Goal: Information Seeking & Learning: Learn about a topic

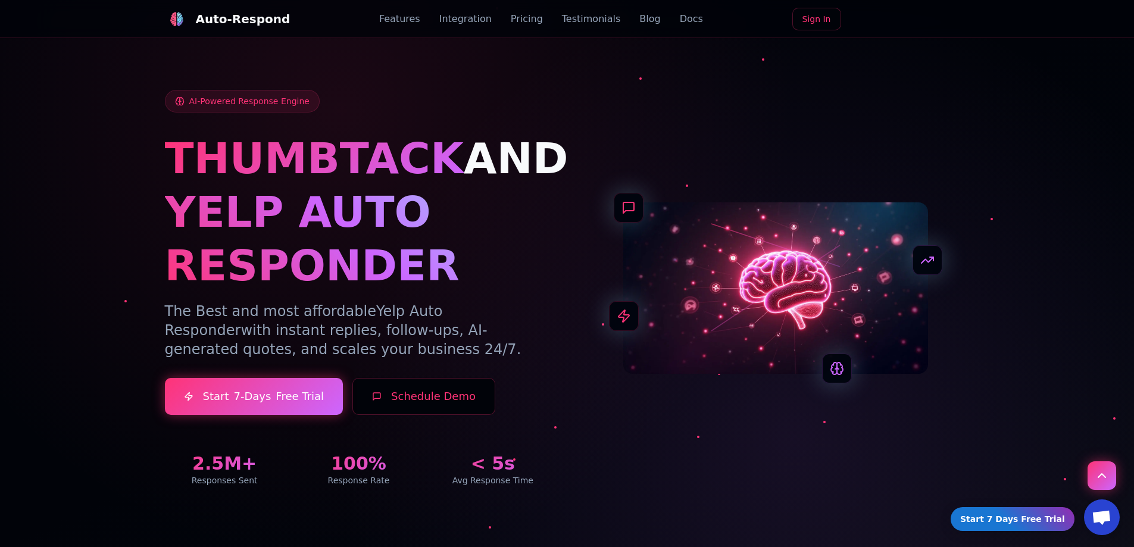
scroll to position [4203, 0]
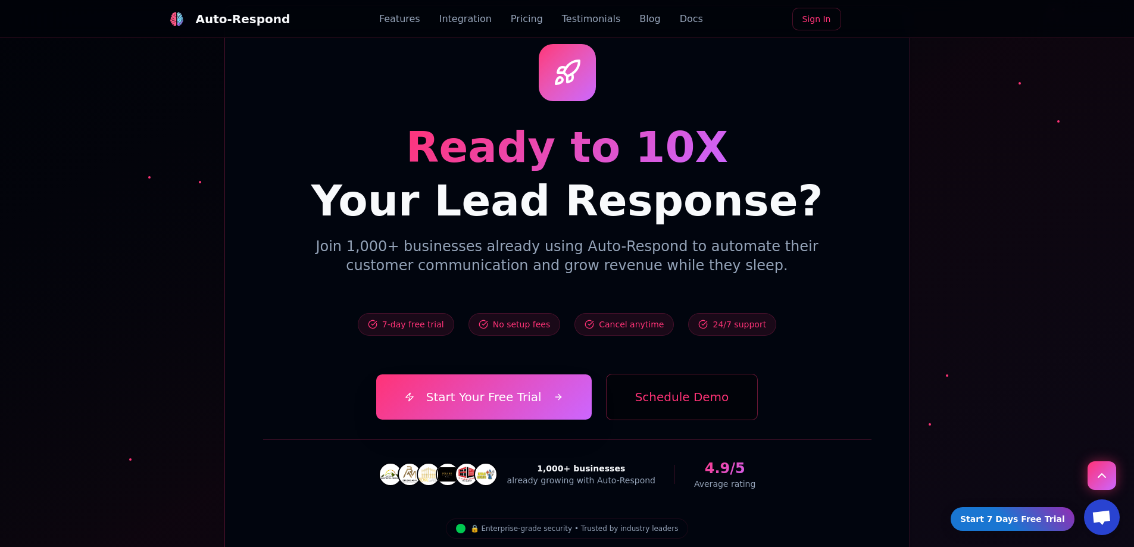
drag, startPoint x: 936, startPoint y: 238, endPoint x: 903, endPoint y: 129, distance: 113.9
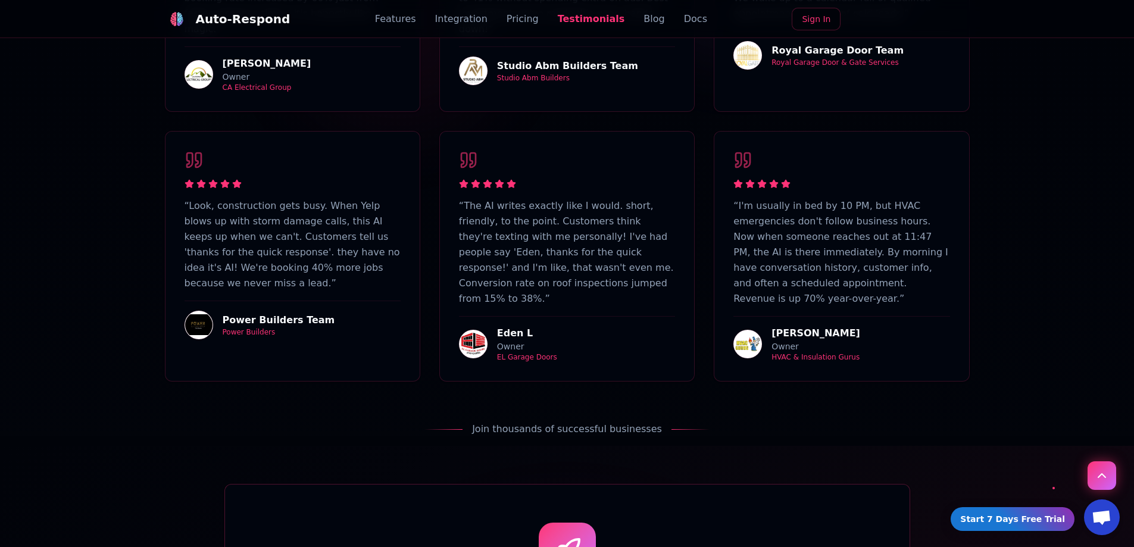
scroll to position [3221, 0]
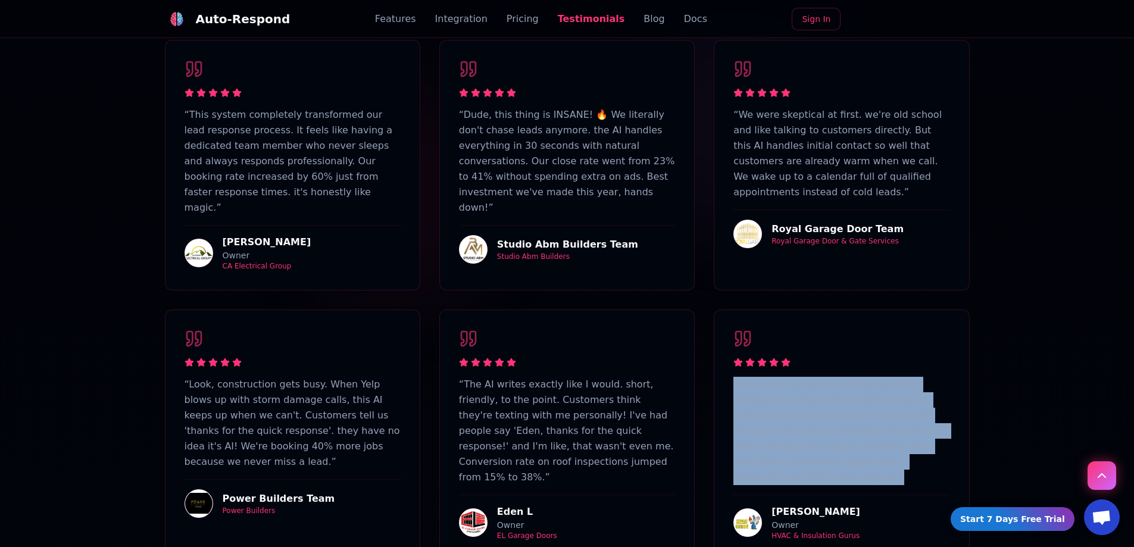
drag, startPoint x: 719, startPoint y: 251, endPoint x: 940, endPoint y: 395, distance: 264.0
click at [940, 395] on div "“ I'm usually in bed by 10 PM, but HVAC emergencies don't follow business hours…" at bounding box center [841, 434] width 254 height 249
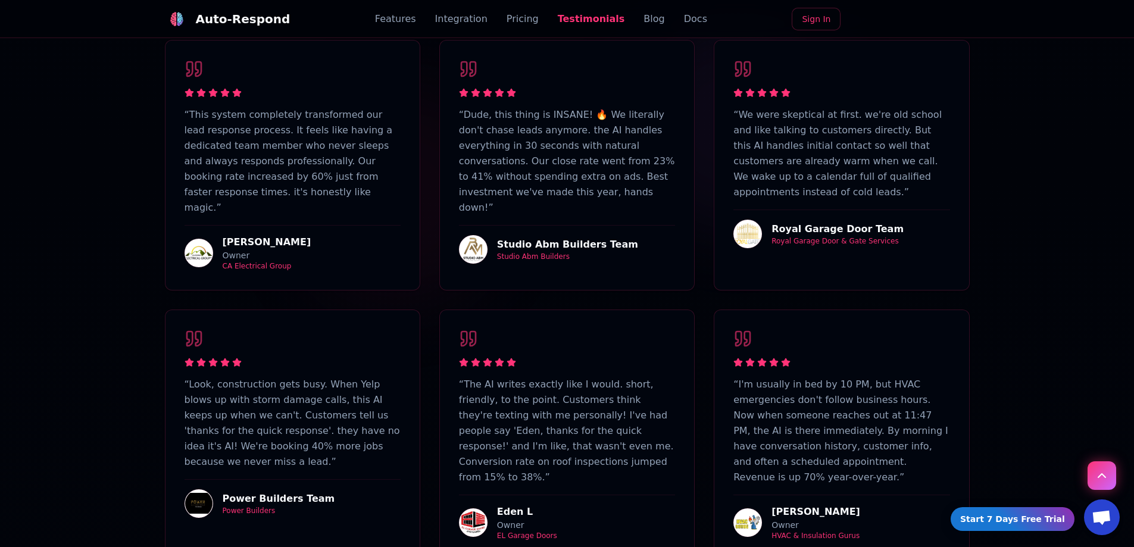
click at [961, 418] on div "“ I'm usually in bed by 10 PM, but HVAC emergencies don't follow business hours…" at bounding box center [841, 434] width 254 height 249
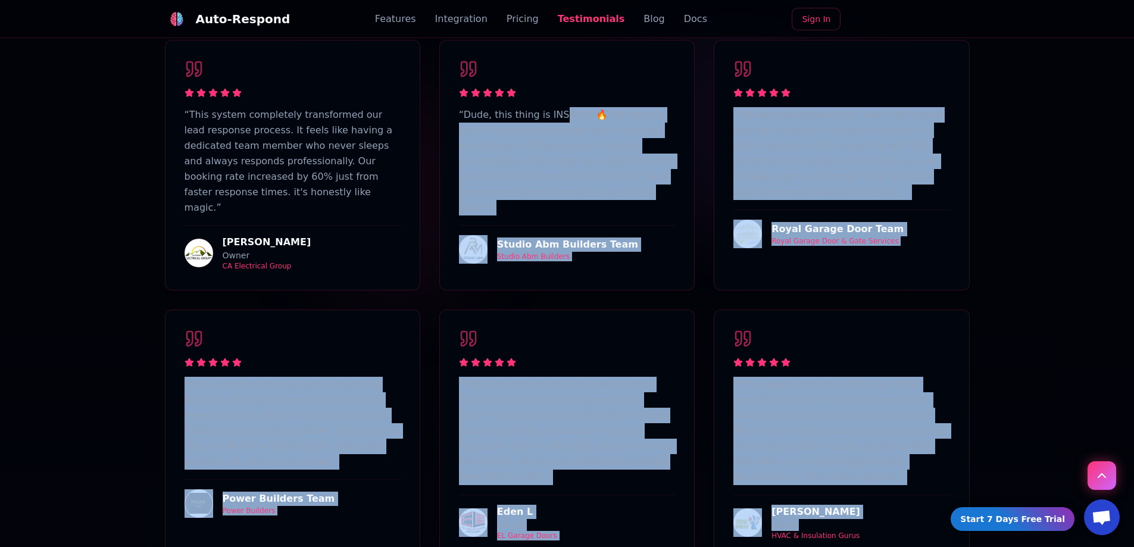
drag, startPoint x: 959, startPoint y: 441, endPoint x: 554, endPoint y: 64, distance: 552.6
click at [554, 64] on div "“ This system completely transformed our lead response process. It feels like h…" at bounding box center [567, 300] width 805 height 520
click at [532, 117] on p "“ Dude, this thing is INSANE! 🔥 We literally don't chase leads anymore. the AI …" at bounding box center [567, 161] width 216 height 108
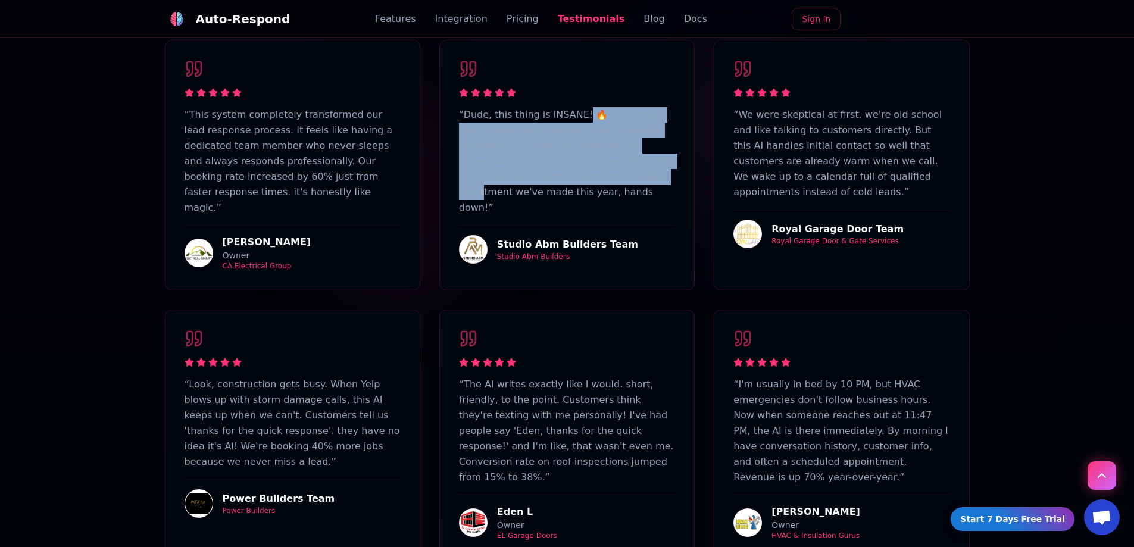
drag, startPoint x: 532, startPoint y: 117, endPoint x: 577, endPoint y: 61, distance: 72.8
click at [577, 107] on p "“ Dude, this thing is INSANE! 🔥 We literally don't chase leads anymore. the AI …" at bounding box center [567, 161] width 216 height 108
click at [583, 107] on p "“ Dude, this thing is INSANE! 🔥 We literally don't chase leads anymore. the AI …" at bounding box center [567, 161] width 216 height 108
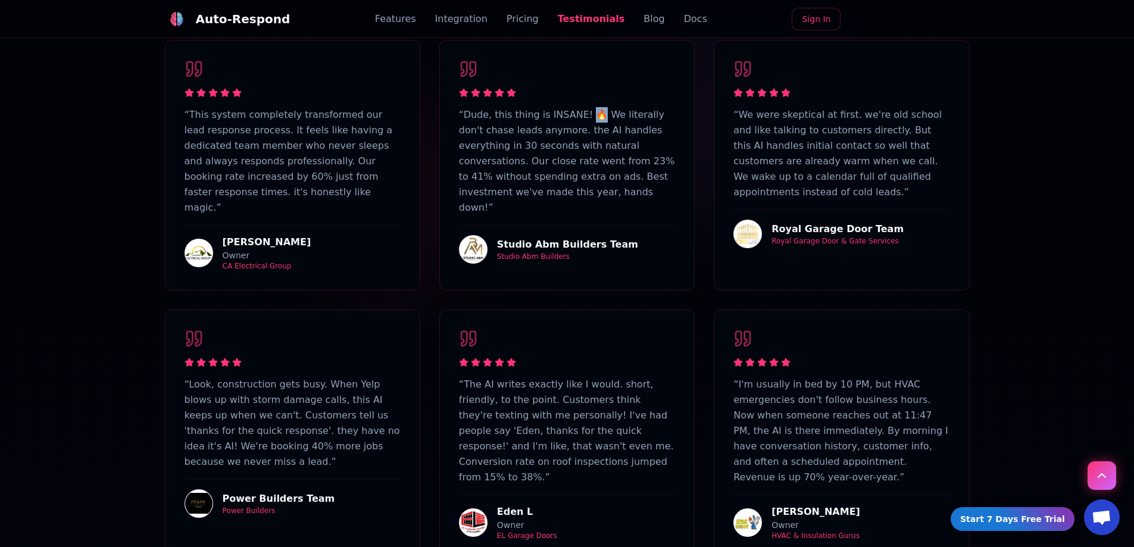
drag, startPoint x: 590, startPoint y: 62, endPoint x: 583, endPoint y: 64, distance: 6.8
click at [583, 107] on p "“ Dude, this thing is INSANE! 🔥 We literally don't chase leads anymore. the AI …" at bounding box center [567, 161] width 216 height 108
click at [584, 107] on p "“ Dude, this thing is INSANE! 🔥 We literally don't chase leads anymore. the AI …" at bounding box center [567, 161] width 216 height 108
